Goal: Information Seeking & Learning: Compare options

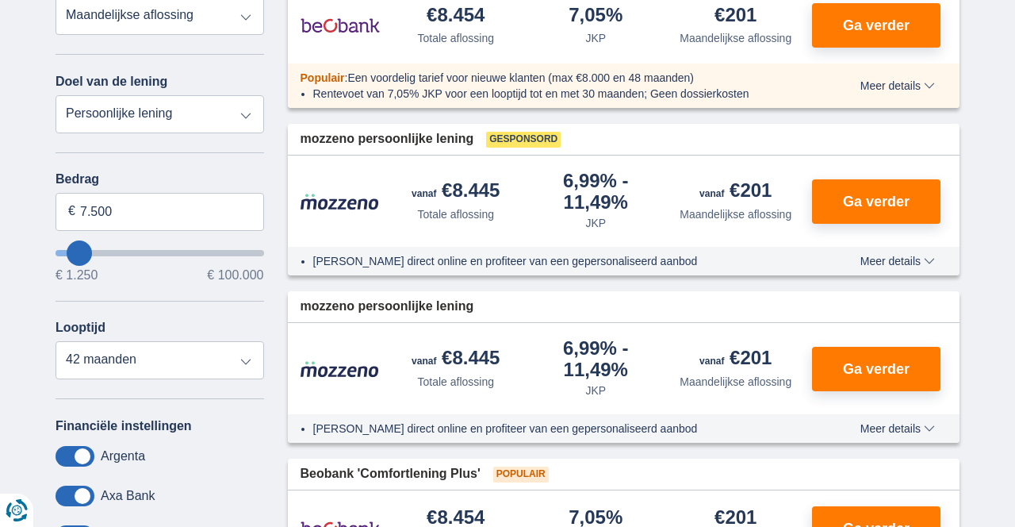
type input "10.250"
type input "10250"
type input "18.250"
type input "18250"
type input "19.250"
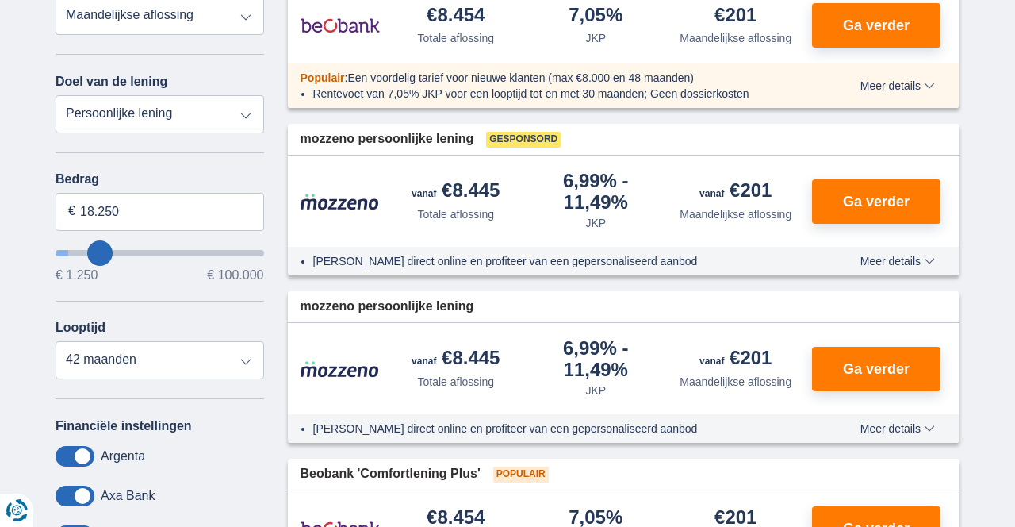
type input "19250"
type input "22.250"
type input "22250"
select select "120"
type input "24.250"
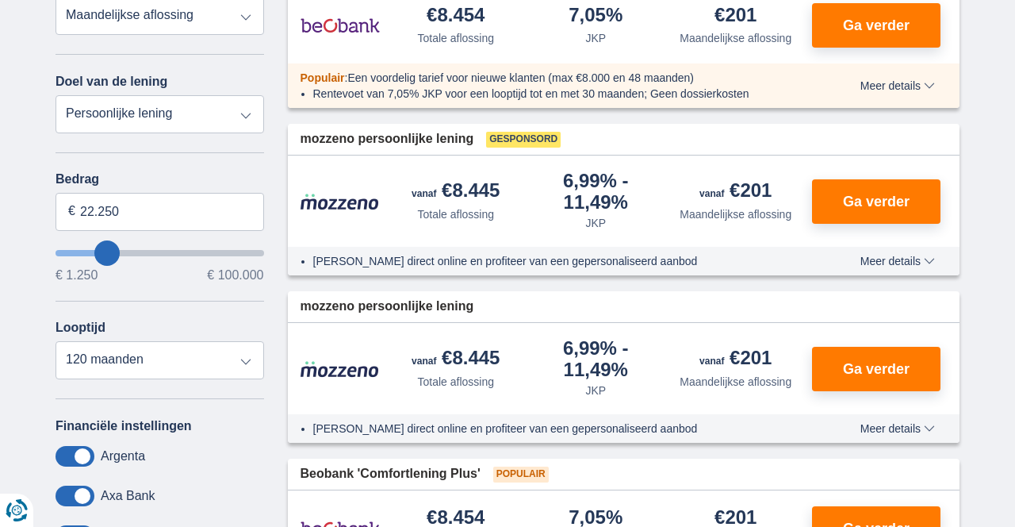
type input "24250"
type input "26.250"
type input "26250"
type input "27.250"
type input "27250"
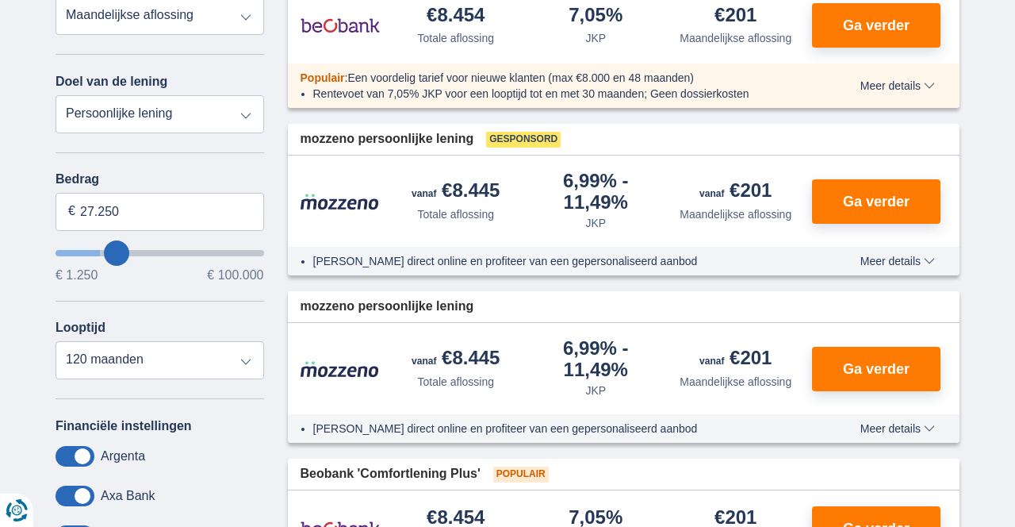
type input "28.250"
type input "28250"
type input "29.250"
type input "29250"
type input "30.250"
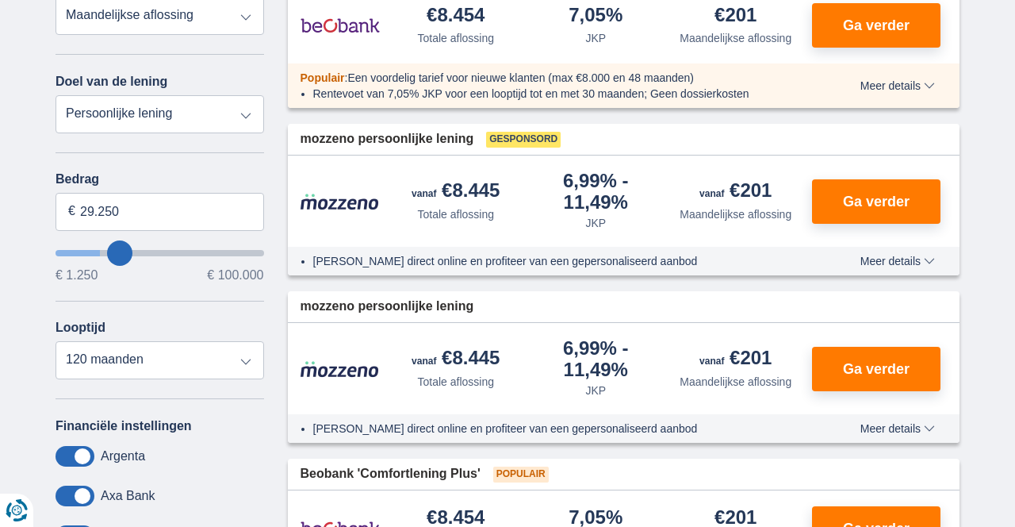
type input "30250"
type input "31.250"
type input "31250"
type input "32.250"
type input "32250"
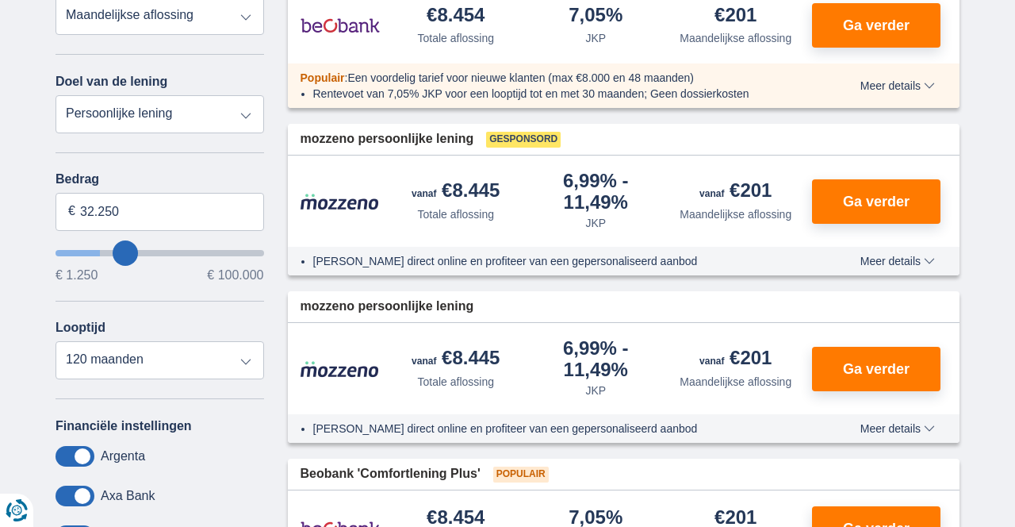
type input "33.250"
type input "33250"
type input "34.250"
type input "34250"
type input "35.250"
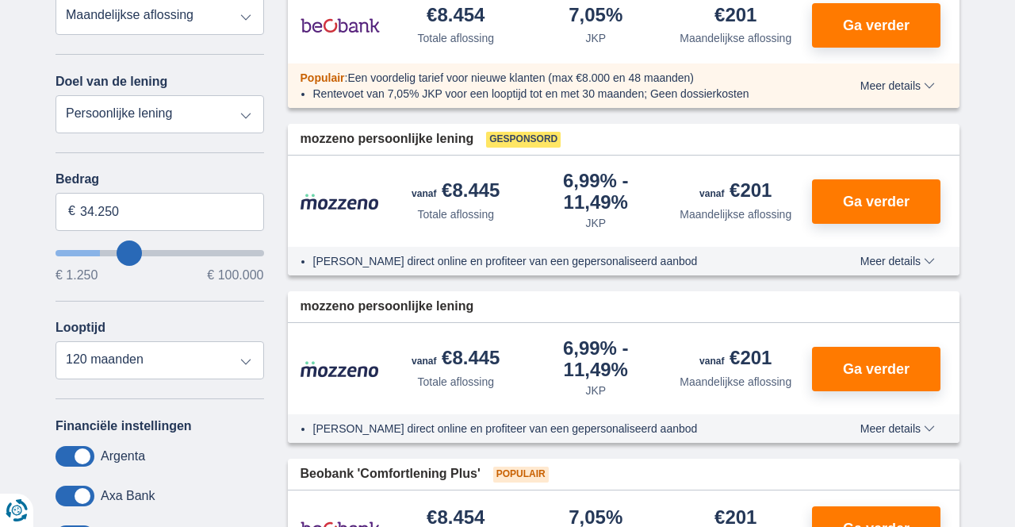
type input "35250"
type input "36.250"
type input "36250"
type input "37.250"
type input "37250"
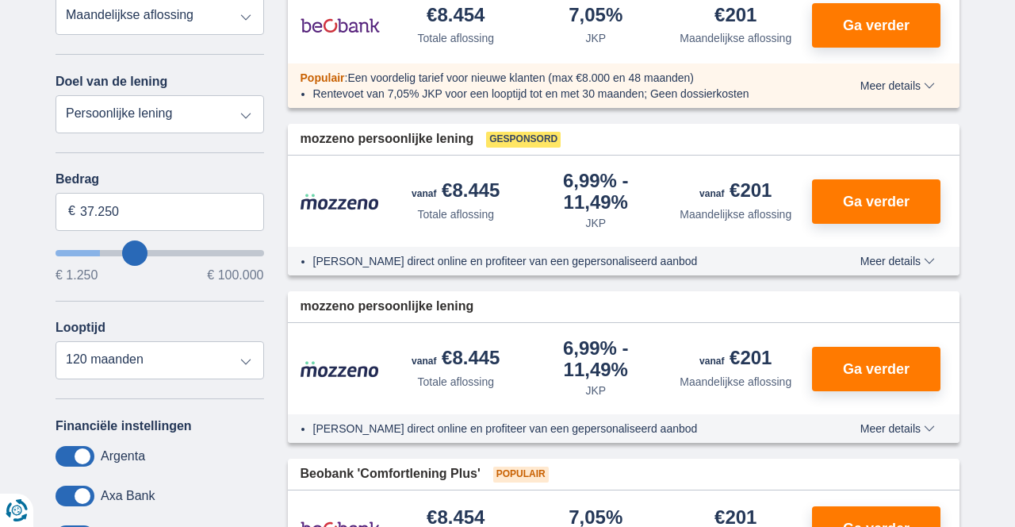
type input "38.250"
type input "38250"
type input "39.250"
type input "39250"
type input "40.250"
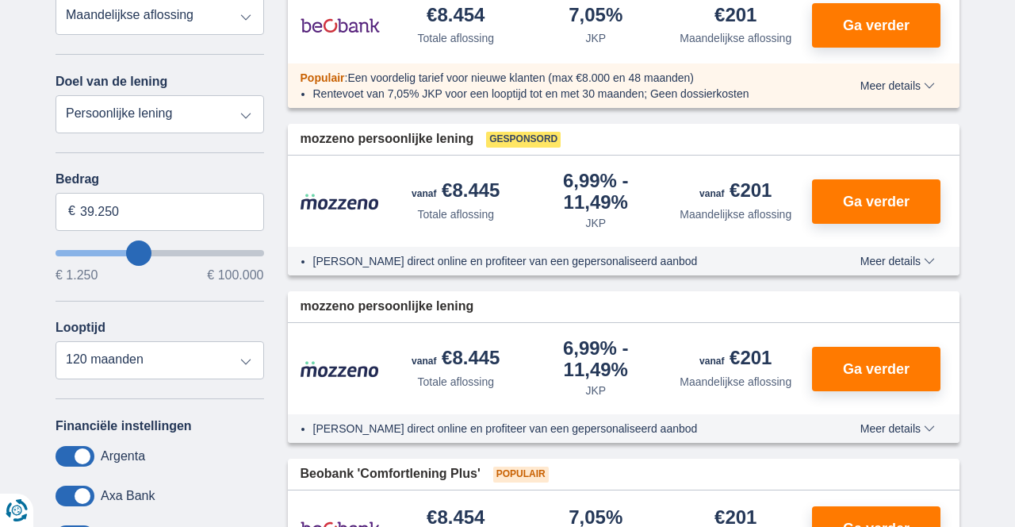
type input "40250"
type input "41.250"
type input "41250"
type input "42.250"
type input "42250"
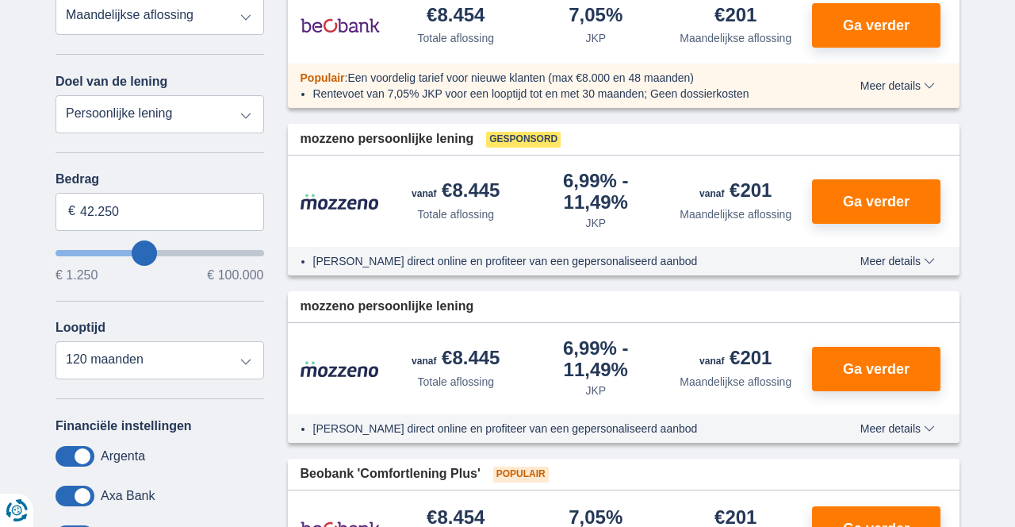
type input "43.250"
type input "43250"
type input "42.250"
type input "42250"
type input "41.250"
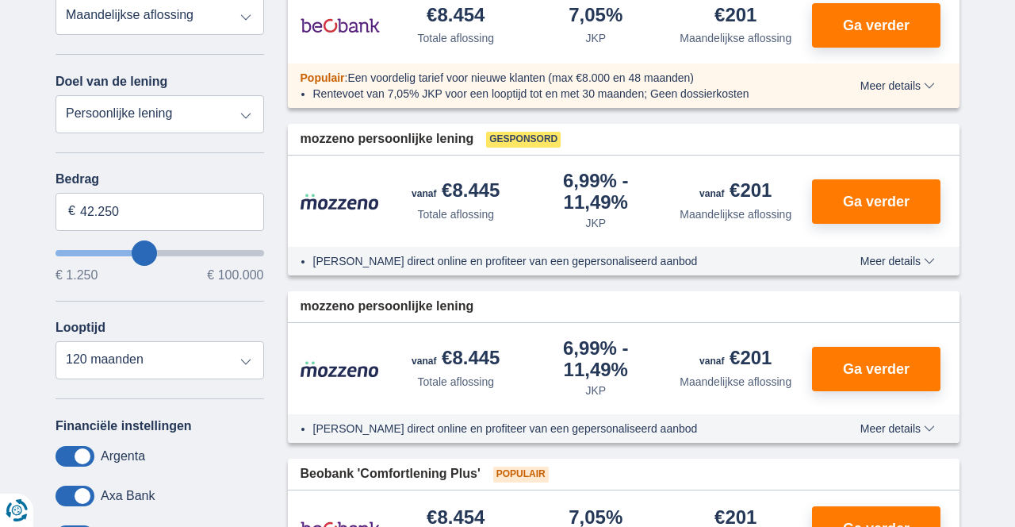
type input "41250"
type input "40.250"
type input "40250"
type input "39.250"
type input "39250"
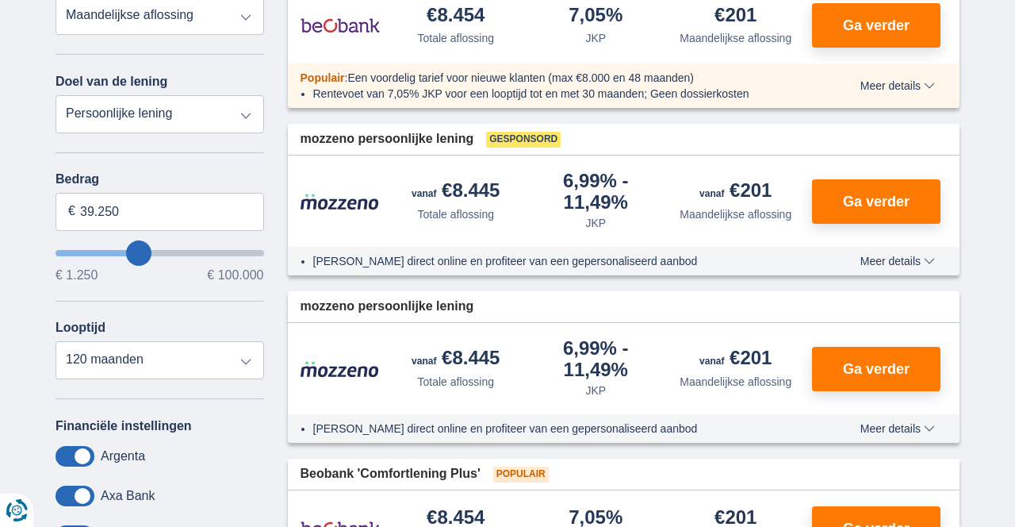
type input "38.250"
type input "38250"
type input "37.250"
type input "37250"
type input "36.250"
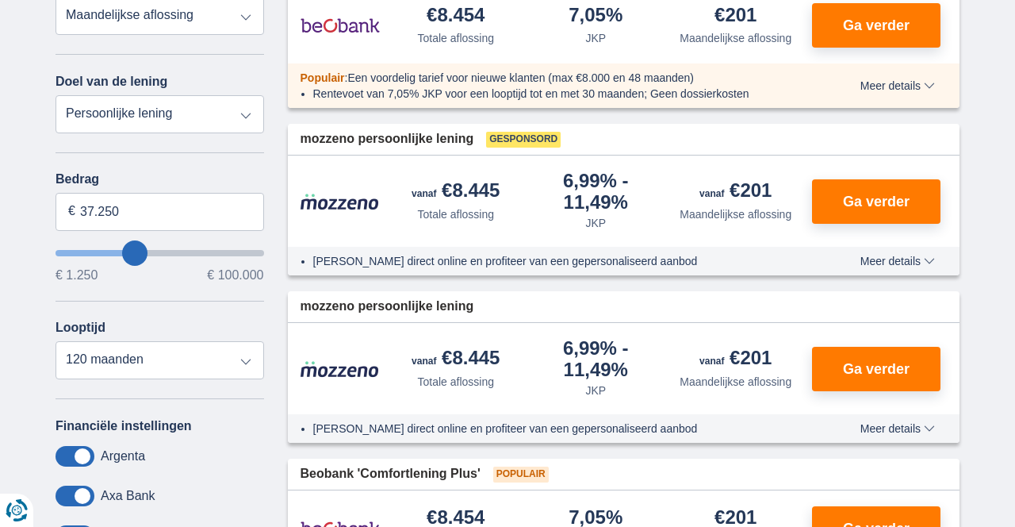
type input "36250"
type input "35.250"
type input "35250"
type input "34.250"
type input "34250"
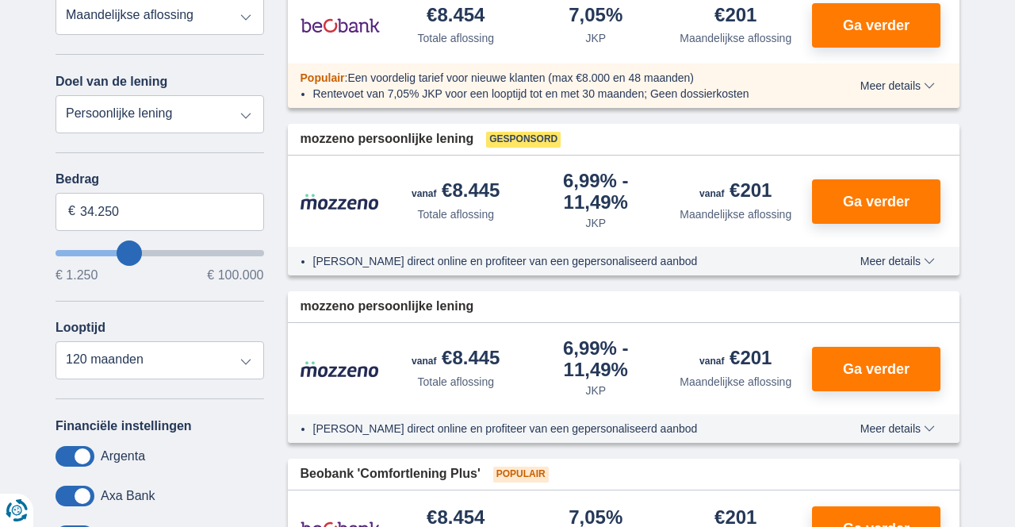
type input "33.250"
type input "33250"
type input "32.250"
type input "32250"
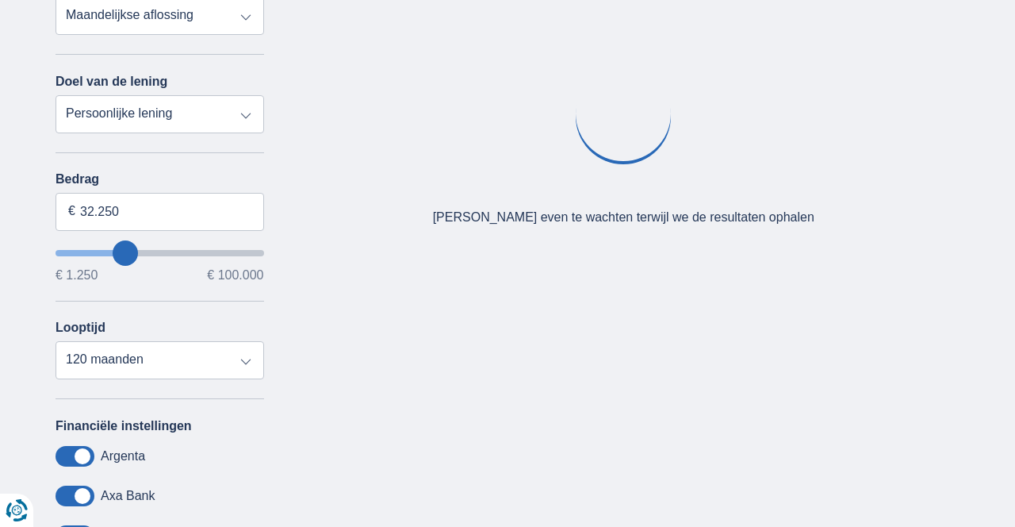
type input "31.250"
type input "31250"
type input "30.250"
type input "30250"
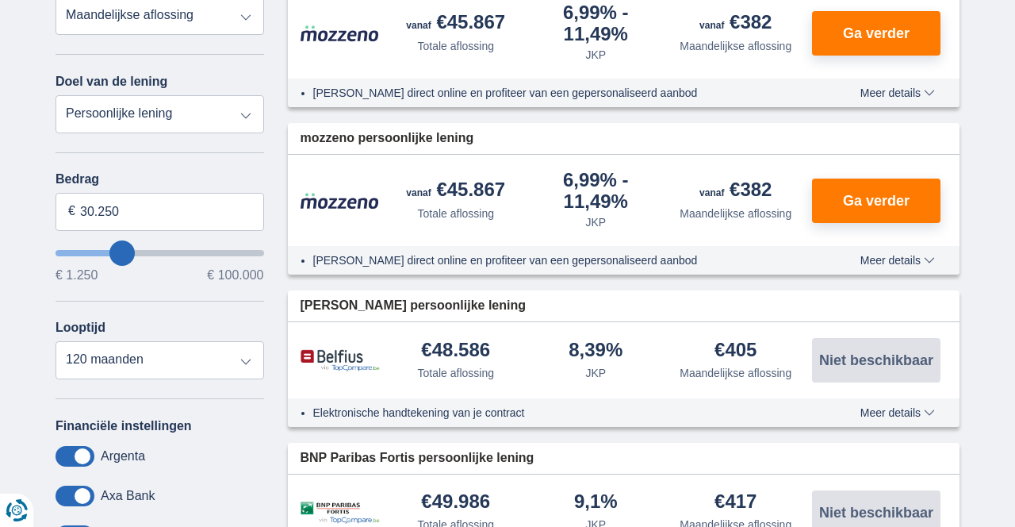
type input "29.250"
type input "29250"
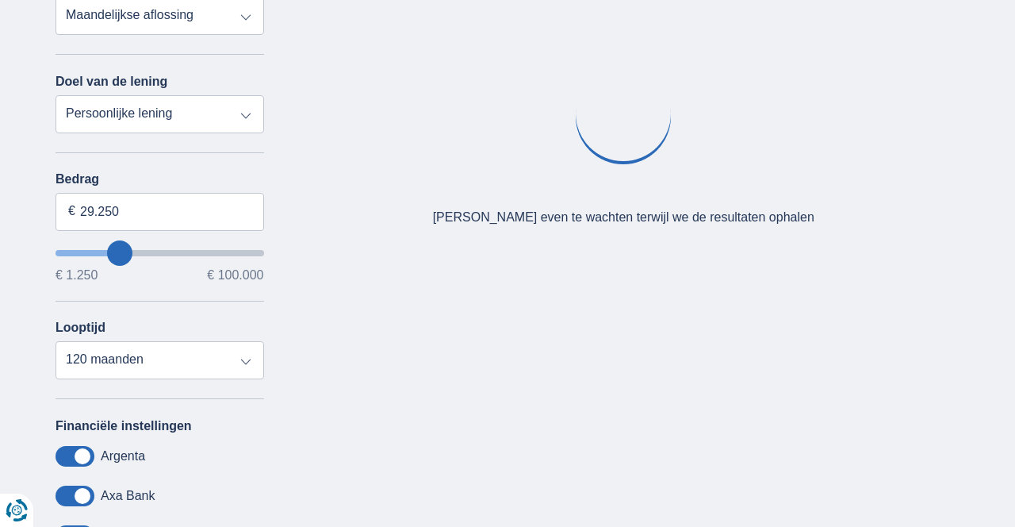
type input "30.250"
type input "30250"
type input "31.250"
type input "31250"
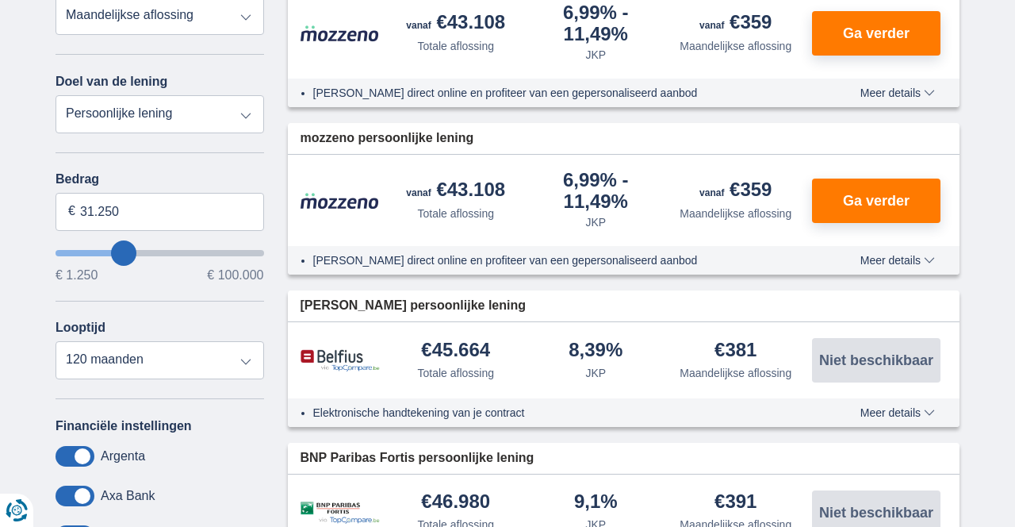
type input "30.250"
type input "30250"
type input "29.250"
type input "29250"
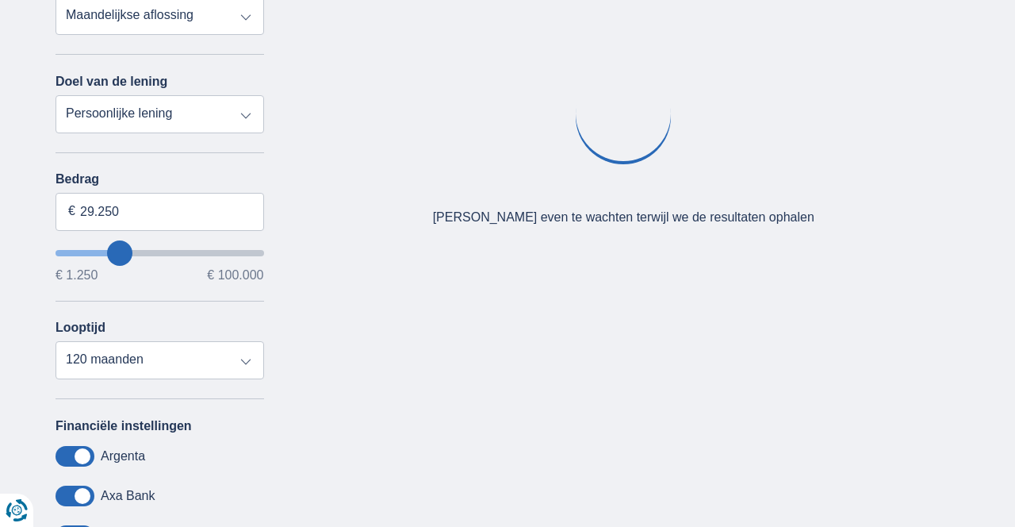
type input "28.250"
type input "28250"
type input "29.250"
type input "29250"
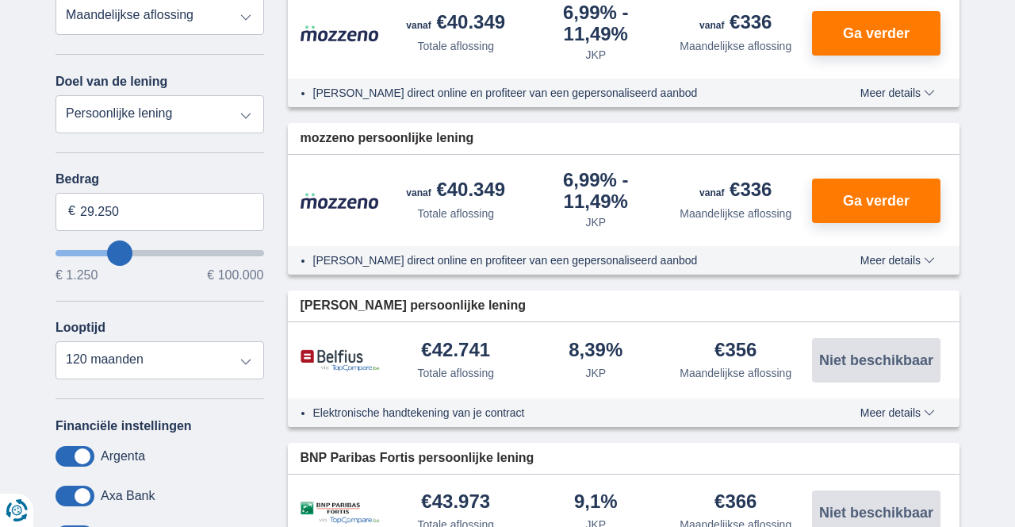
type input "31.250"
type input "31250"
type input "28.250"
type input "28250"
type input "34.250"
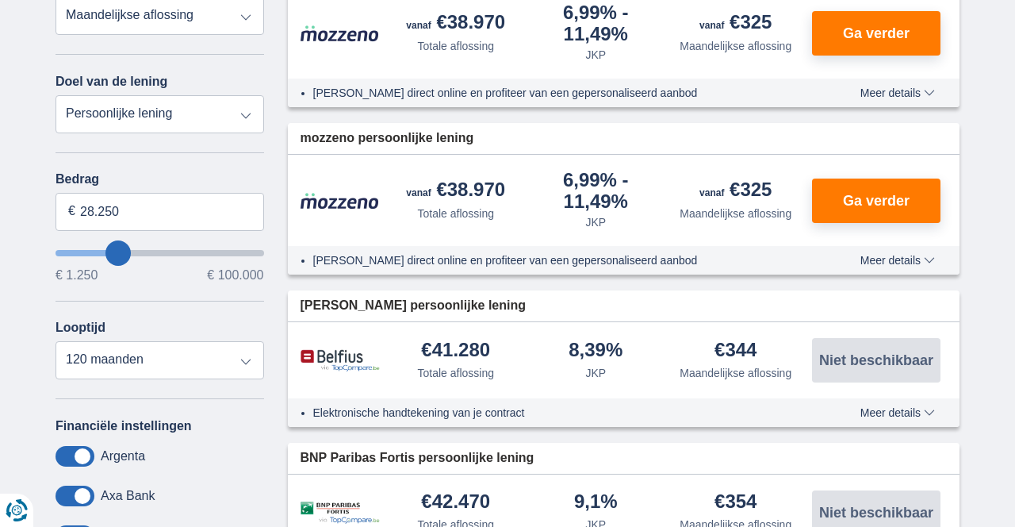
type input "34250"
type input "36.250"
type input "36250"
type input "40.250"
type input "40250"
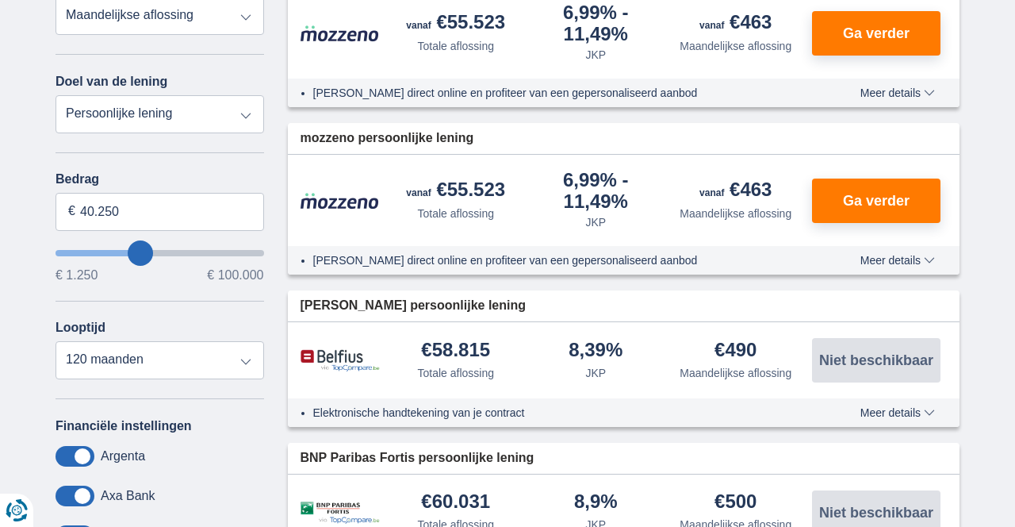
type input "33.250"
type input "33250"
type input "25.250"
type input "25250"
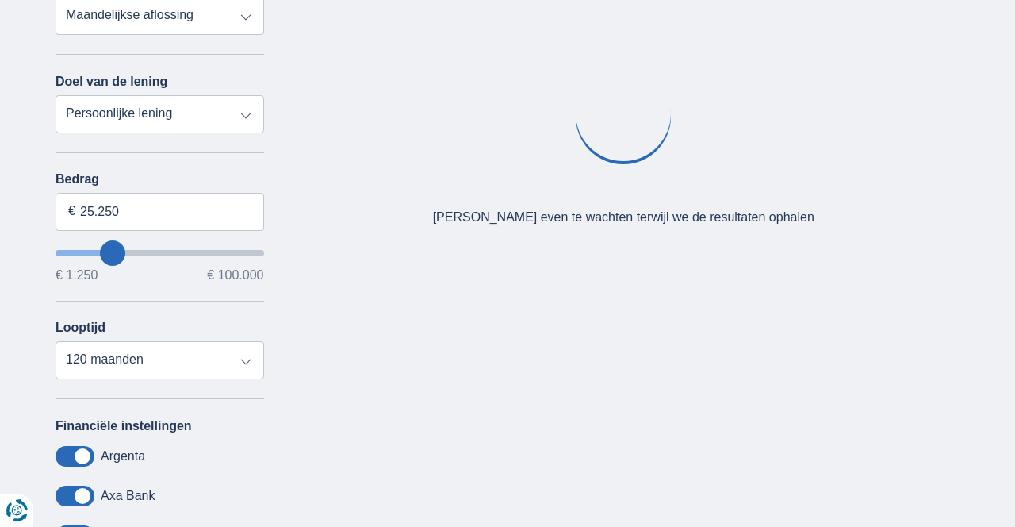
type input "33.250"
type input "33250"
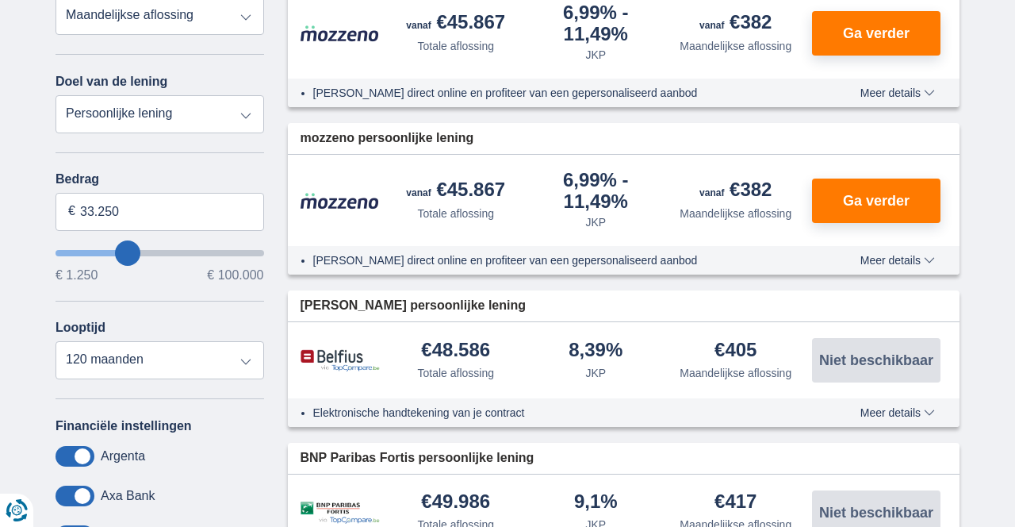
type input "41.250"
type input "41250"
type input "42.250"
type input "42250"
type input "37.250"
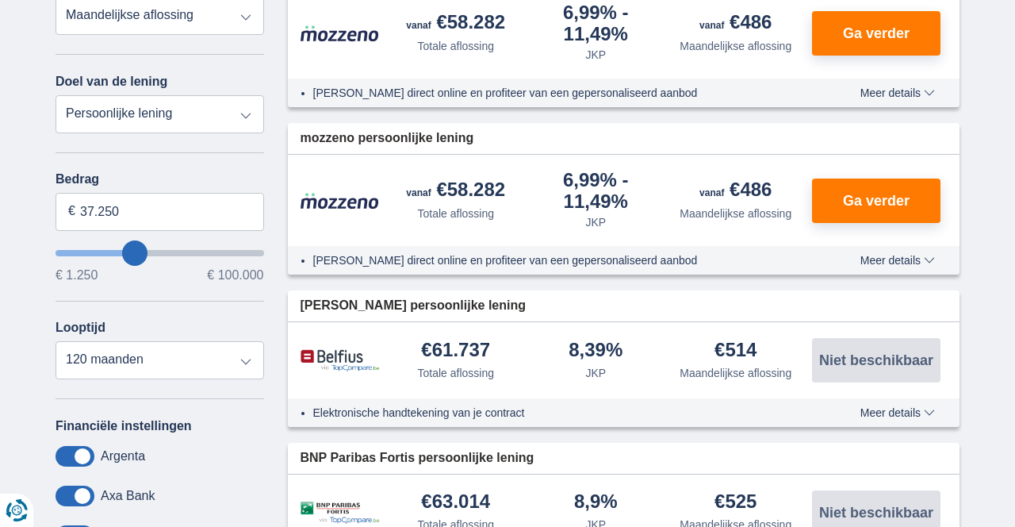
type input "37250"
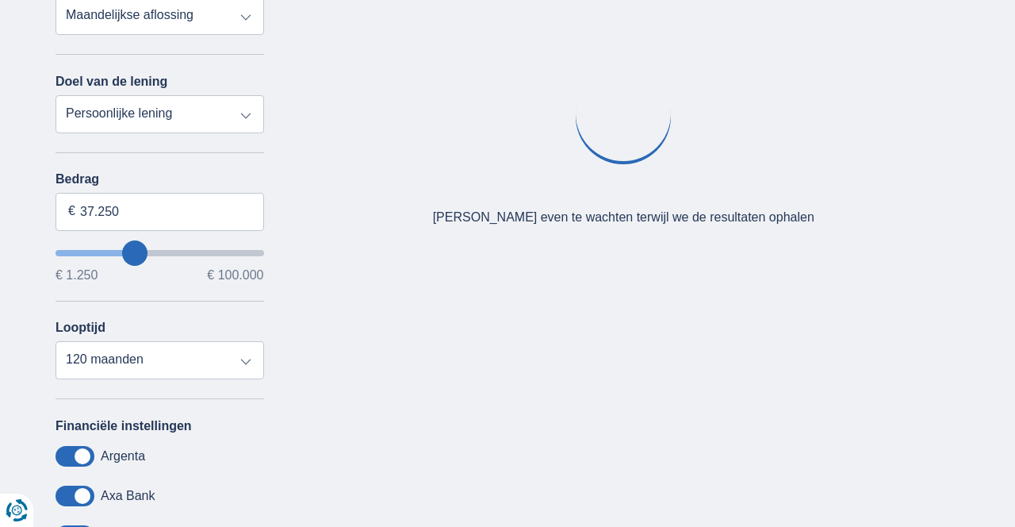
type input "34.250"
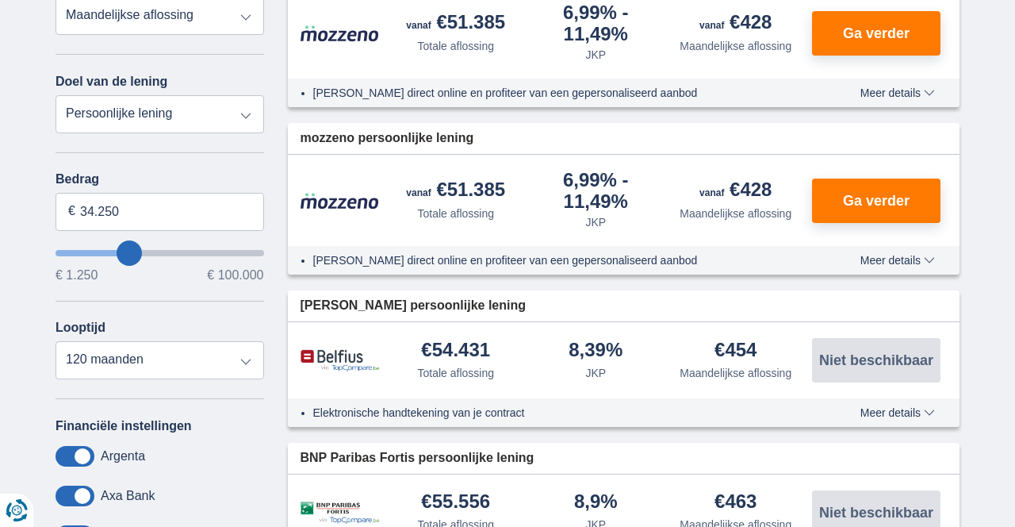
type input "34250"
type input "31.250"
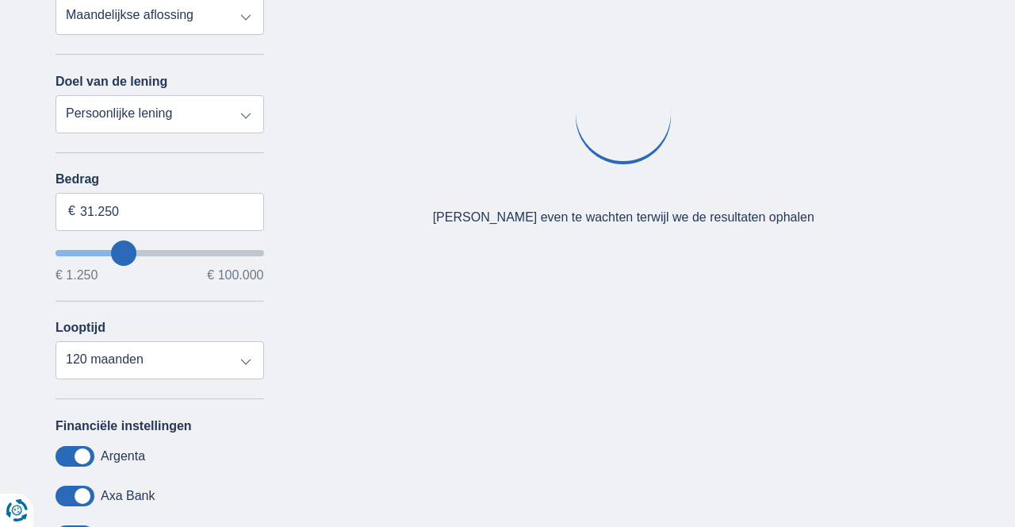
type input "31250"
type input "29.250"
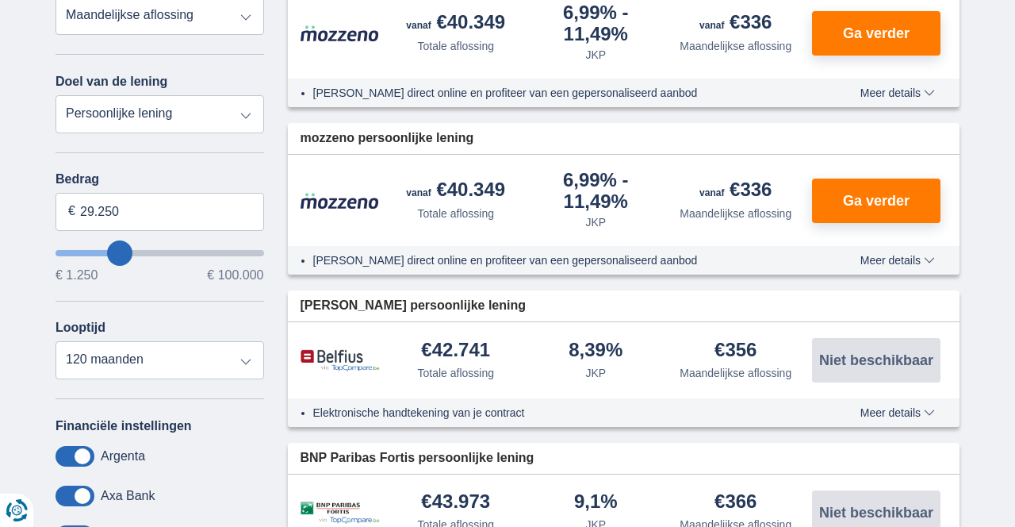
type input "29250"
click at [253, 361] on select "12 maanden 18 maanden 24 maanden 30 maanden 36 maanden 42 maanden 48 maanden 60…" at bounding box center [160, 360] width 209 height 38
select select "60"
click at [56, 341] on select "12 maanden 18 maanden 24 maanden 30 maanden 36 maanden 42 maanden 48 maanden 60…" at bounding box center [160, 360] width 209 height 38
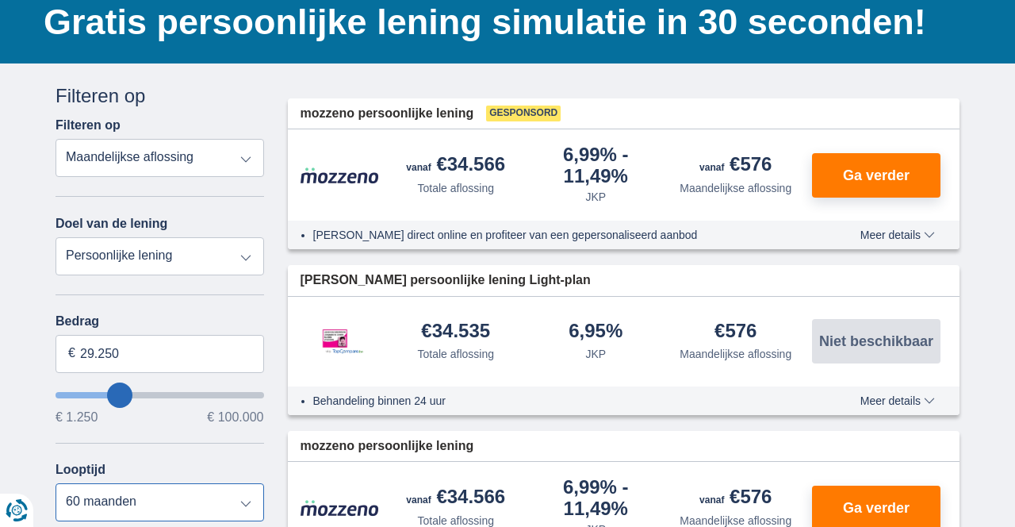
scroll to position [119, 0]
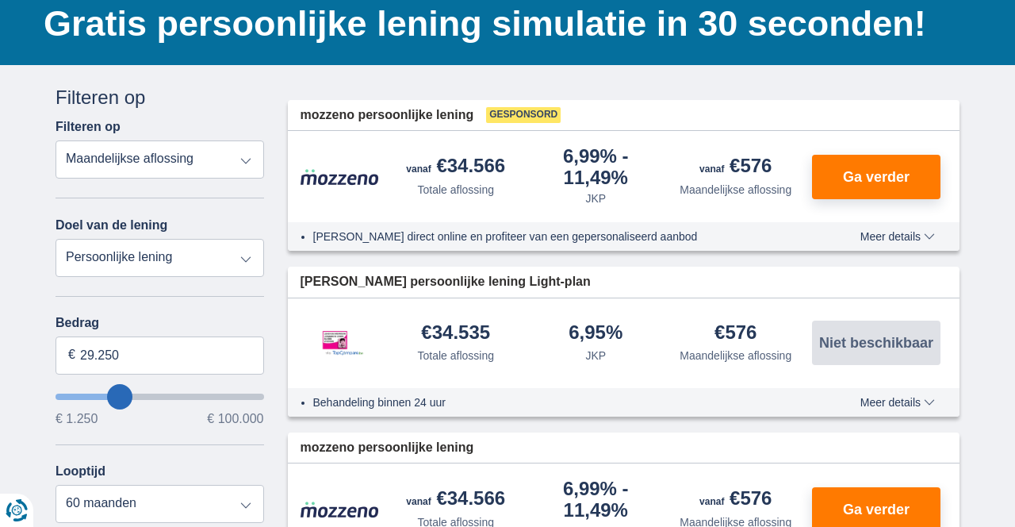
click at [251, 259] on select "Persoonlijke lening Auto Moto / fiets Mobilhome / caravan Renovatie Energie Sch…" at bounding box center [160, 258] width 209 height 38
select select "caravan"
click at [56, 239] on select "Persoonlijke lening Auto Moto / fiets Mobilhome / caravan Renovatie Energie Sch…" at bounding box center [160, 258] width 209 height 38
type input "15.000"
type input "15250"
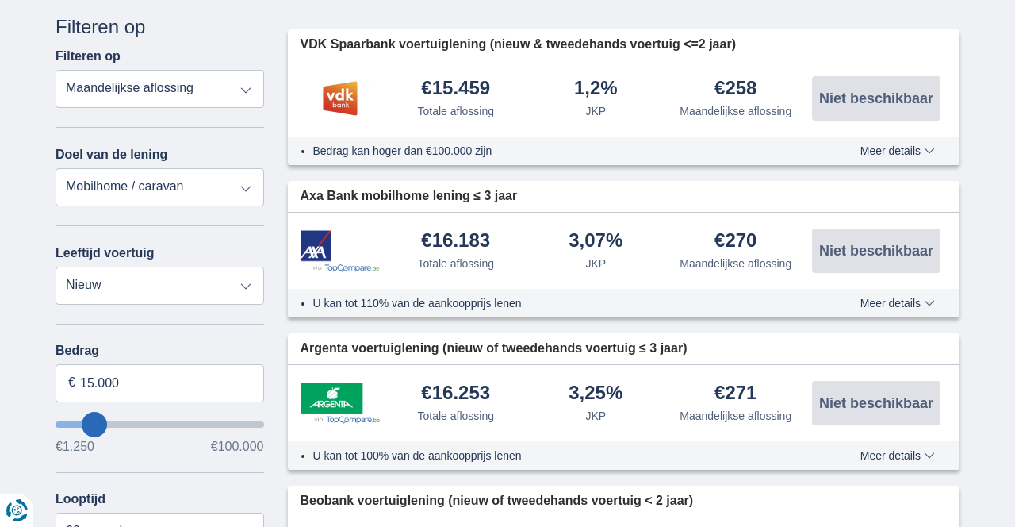
scroll to position [191, 0]
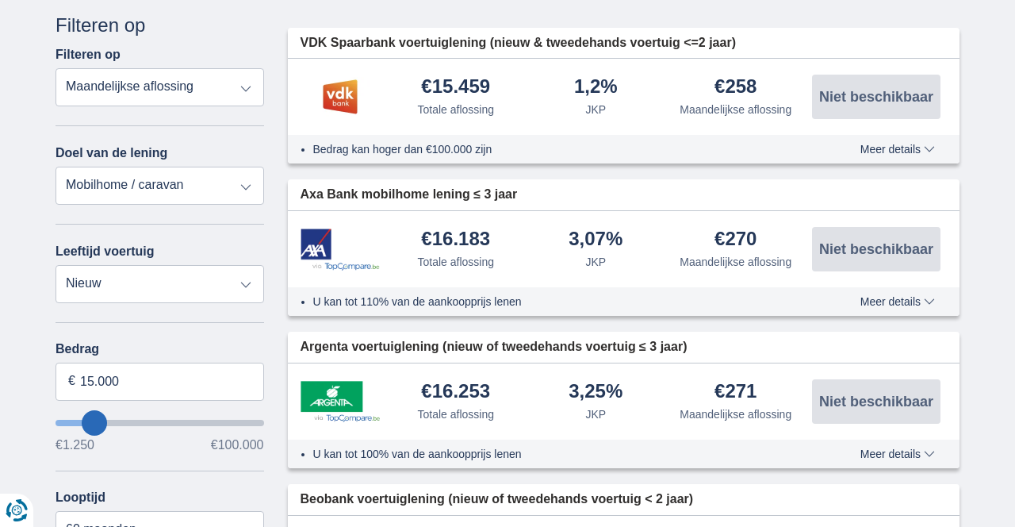
type input "22.250"
type input "22250"
select select "120"
type input "28.250"
type input "28250"
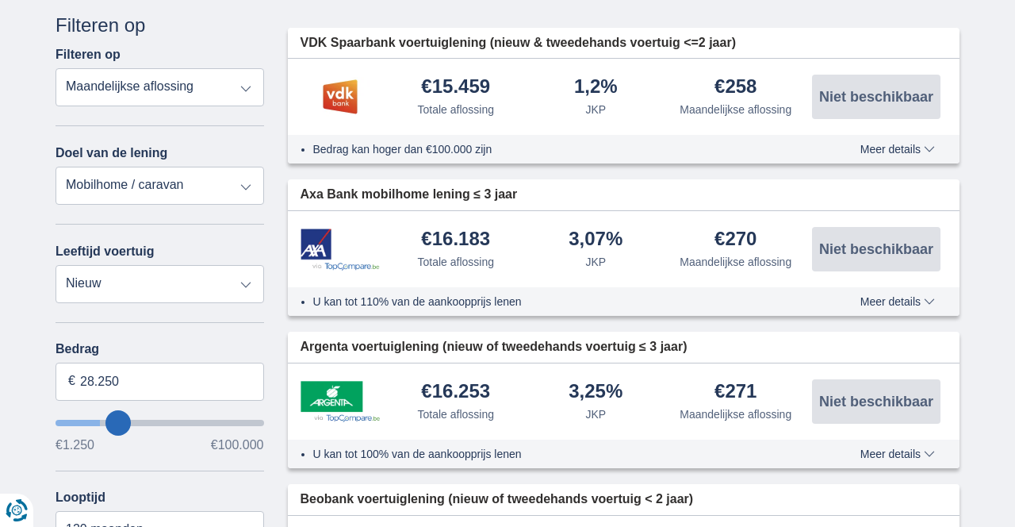
type input "29.250"
type input "29250"
type input "30.250"
type input "30250"
type input "31.250"
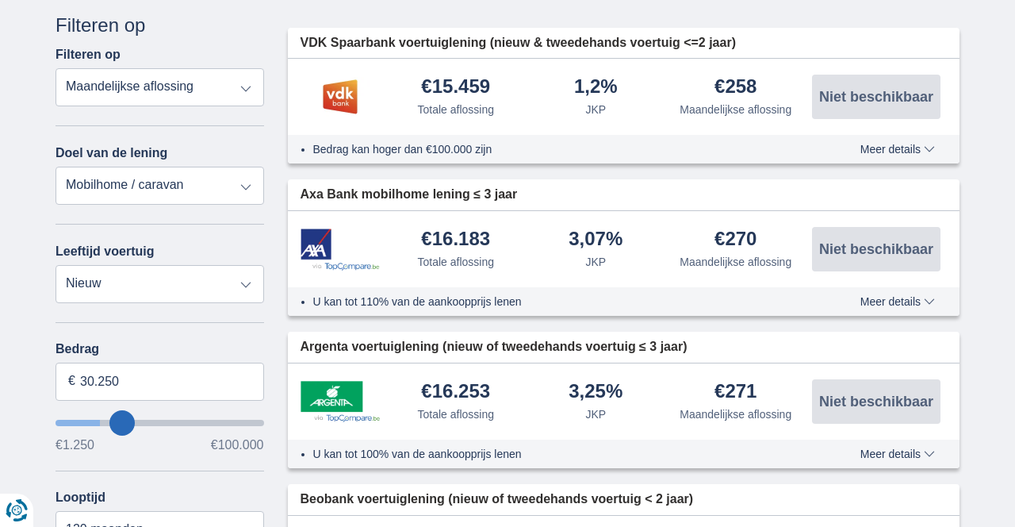
type input "31250"
type input "32.250"
type input "32250"
type input "33.250"
type input "33250"
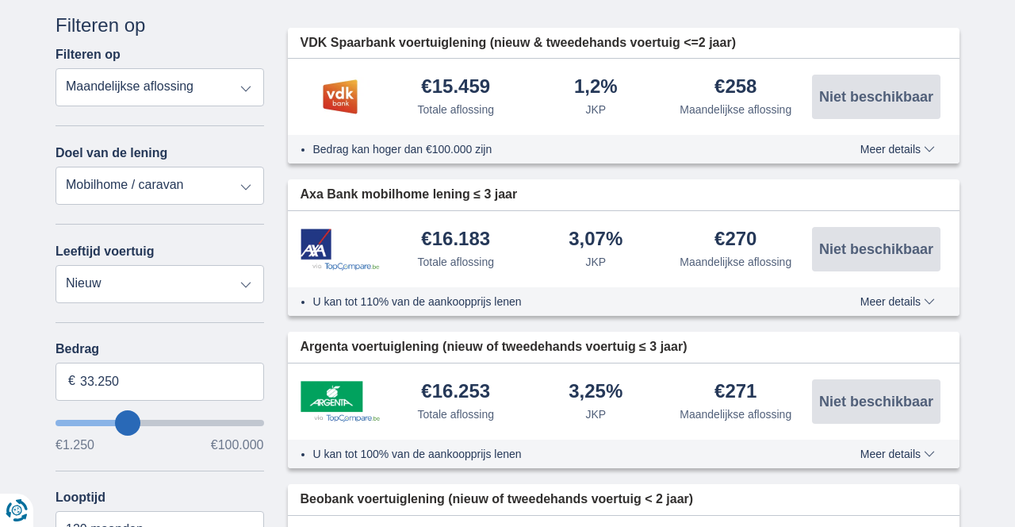
type input "34.250"
type input "34250"
type input "33.250"
type input "33250"
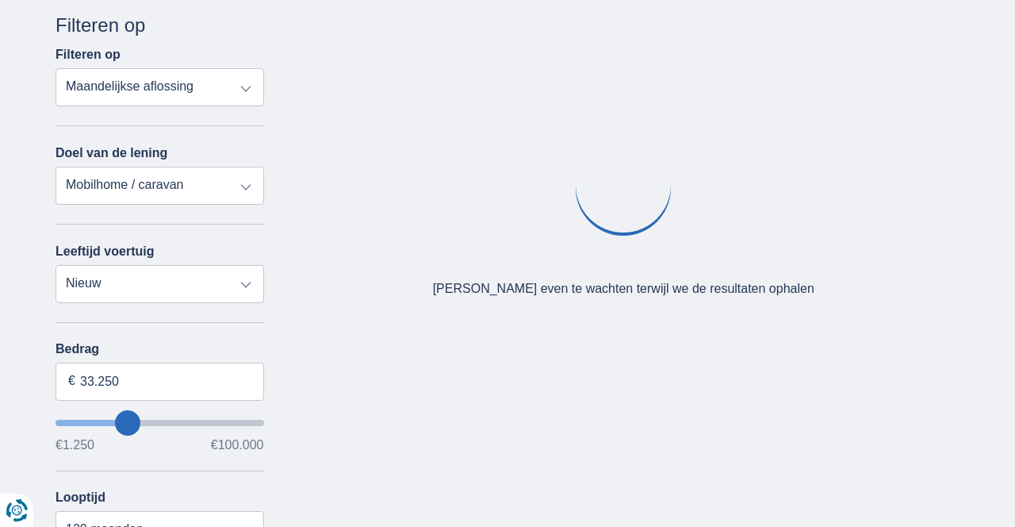
type input "32.250"
type input "32250"
type input "31.250"
type input "31250"
type input "30.250"
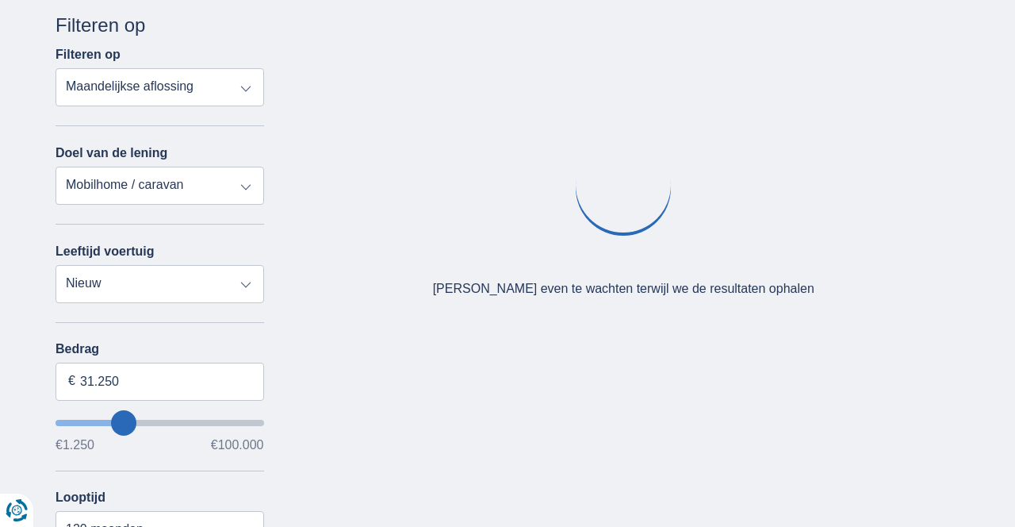
type input "30250"
type input "29.250"
type input "29250"
type input "30.250"
type input "30250"
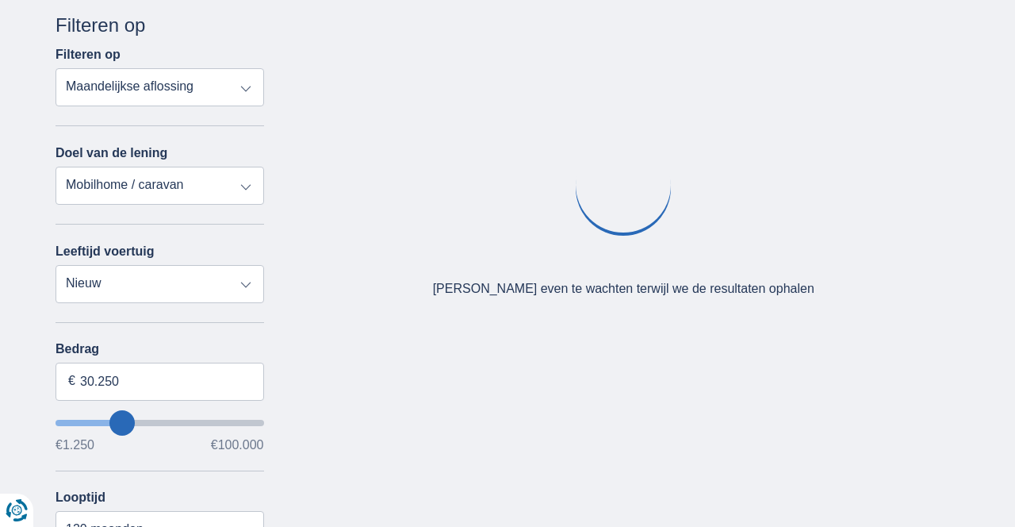
type input "31.250"
type input "31250"
type input "32.250"
type input "32250"
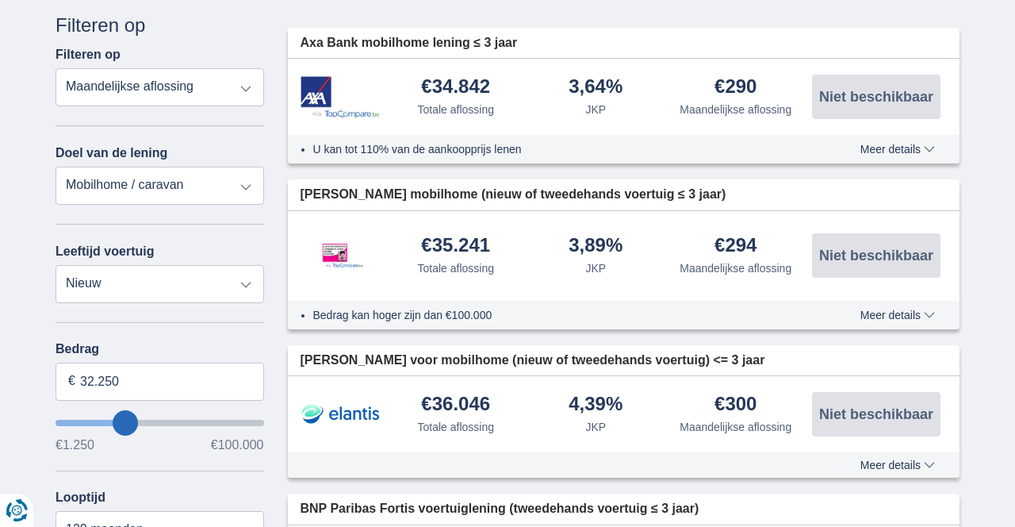
type input "31.250"
type input "31250"
type input "30.250"
type input "30250"
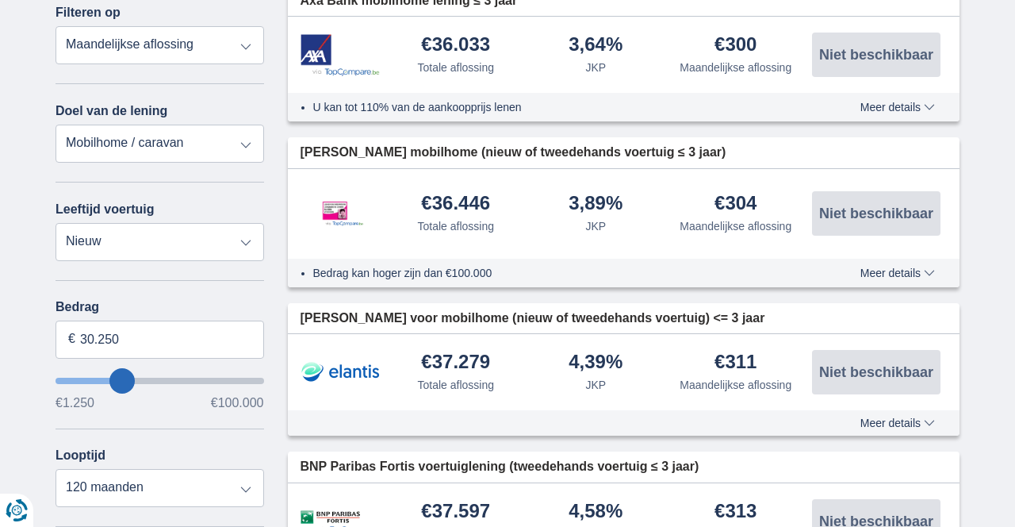
scroll to position [236, 0]
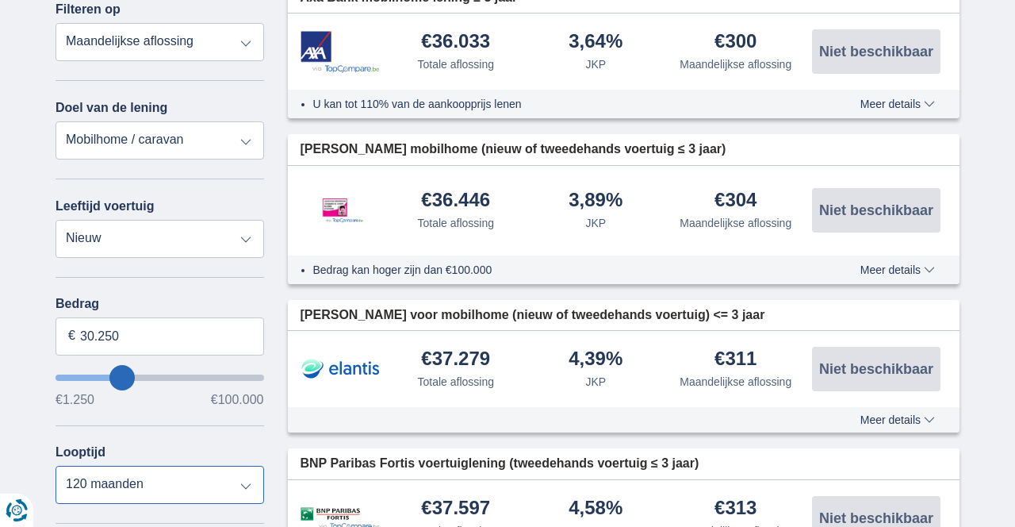
click at [251, 485] on select "12 maanden 18 maanden 24 maanden 30 maanden 36 maanden 42 maanden 48 maanden 60…" at bounding box center [160, 484] width 209 height 38
select select "60"
click at [56, 465] on select "12 maanden 18 maanden 24 maanden 30 maanden 36 maanden 42 maanden 48 maanden 60…" at bounding box center [160, 484] width 209 height 38
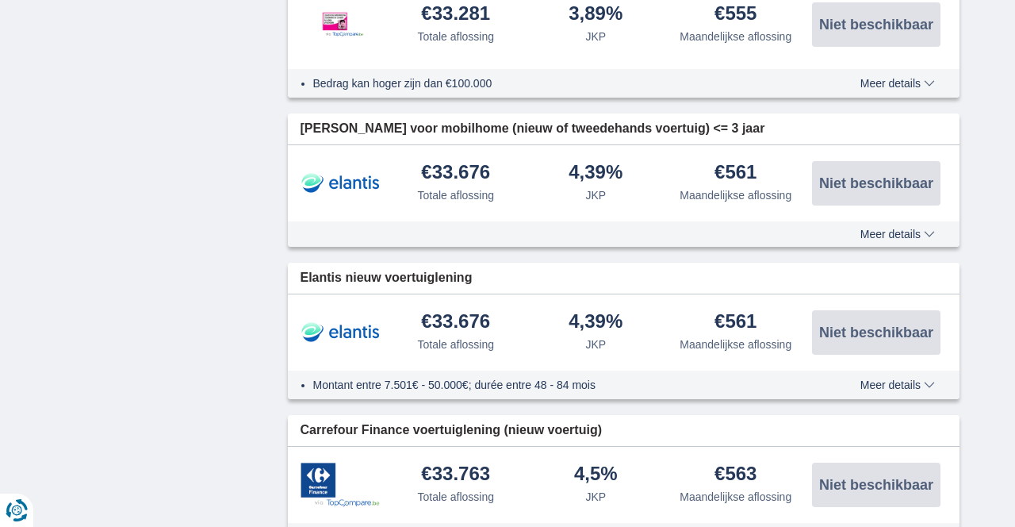
scroll to position [119, 0]
